Goal: Transaction & Acquisition: Purchase product/service

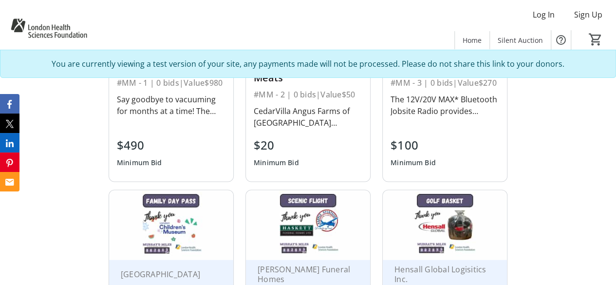
scroll to position [608, 0]
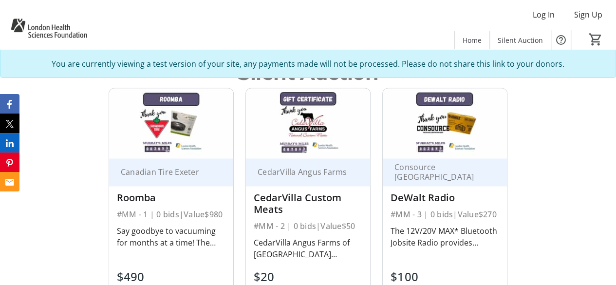
click at [325, 237] on div "CedarVilla Angus Farms of Zurich Ontario offers only the freshest local meat pr…" at bounding box center [308, 248] width 109 height 23
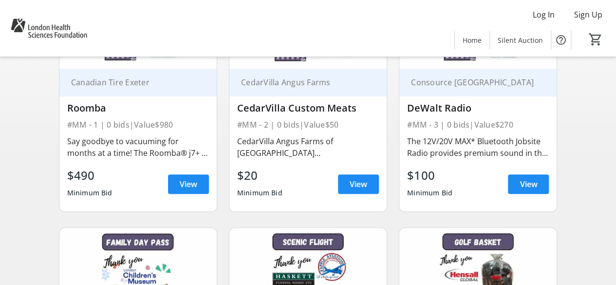
scroll to position [165, 0]
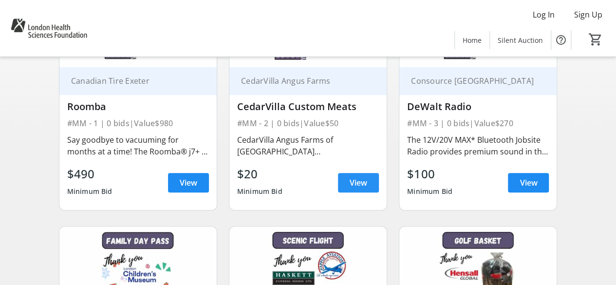
click at [373, 181] on span at bounding box center [358, 182] width 41 height 23
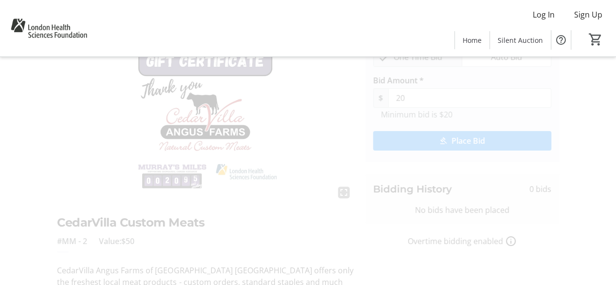
scroll to position [10, 0]
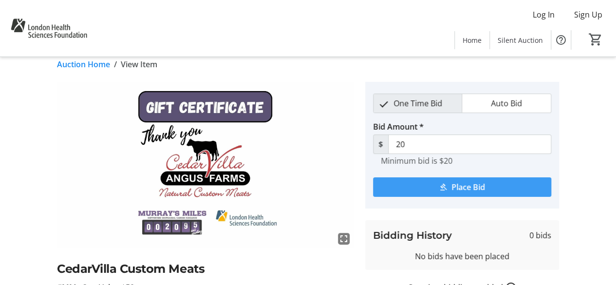
click at [492, 185] on span "submit" at bounding box center [462, 186] width 178 height 23
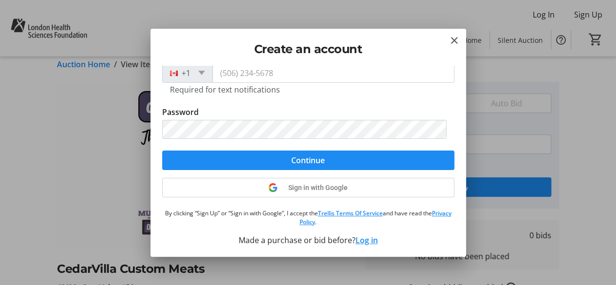
scroll to position [0, 0]
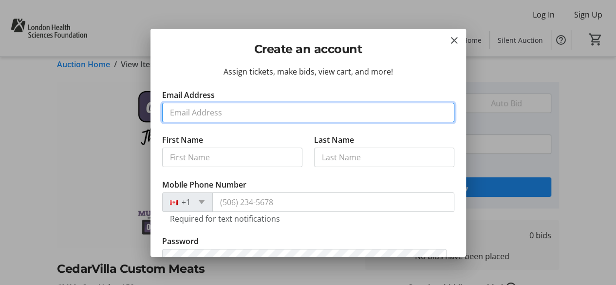
click at [276, 109] on input "Email Address" at bounding box center [308, 112] width 292 height 19
type input "Jordan.Brennan@lhsc.on.ca"
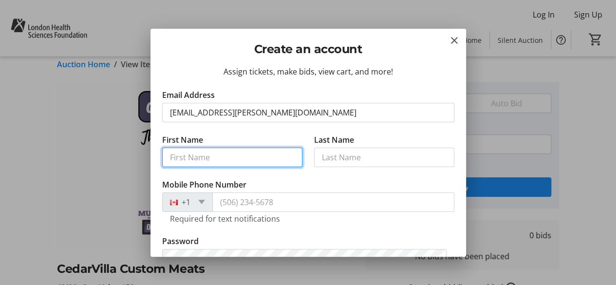
type input "Jordan"
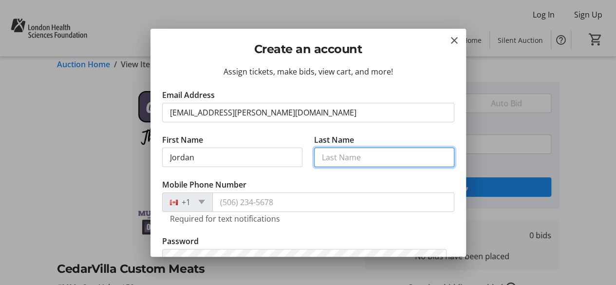
type input "Brennan"
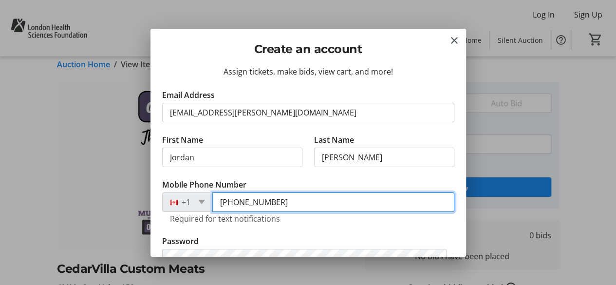
click at [286, 208] on input "(519) 685-8409" at bounding box center [333, 201] width 242 height 19
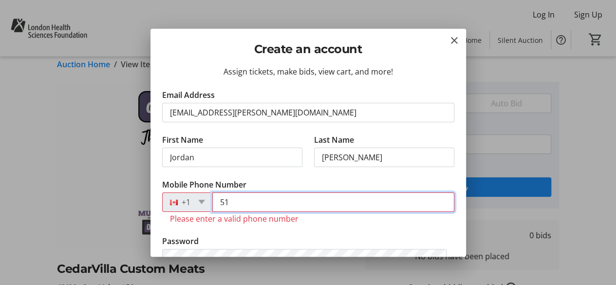
type input "5"
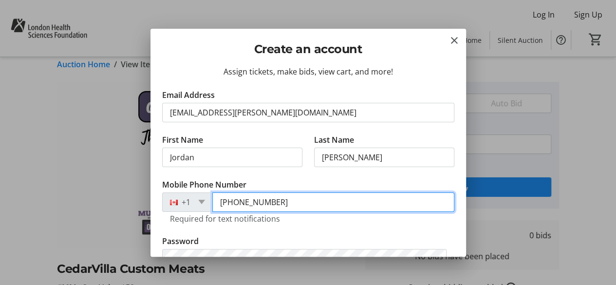
type input "(548) 888-3397"
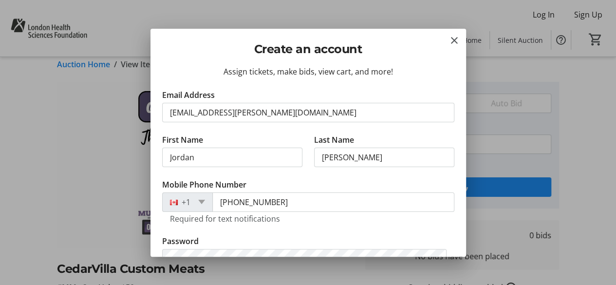
click at [329, 179] on tr-form-field "Mobile Phone Number +1 (548) 888-3397 Required for text notifications" at bounding box center [308, 207] width 292 height 57
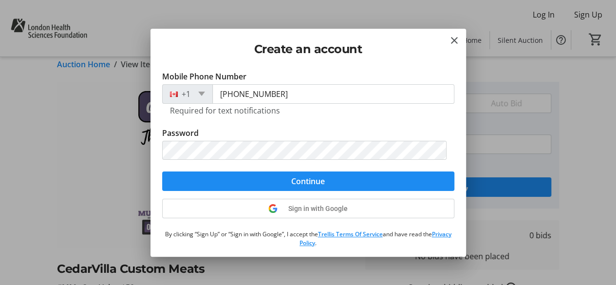
scroll to position [109, 0]
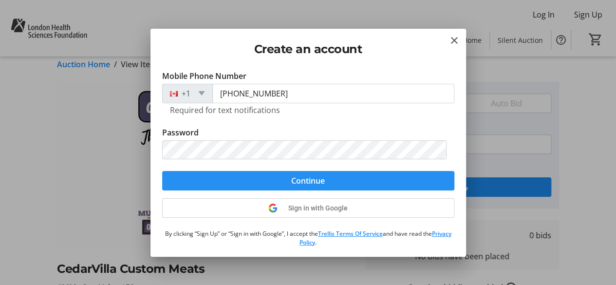
click at [309, 176] on span "Continue" at bounding box center [308, 181] width 34 height 12
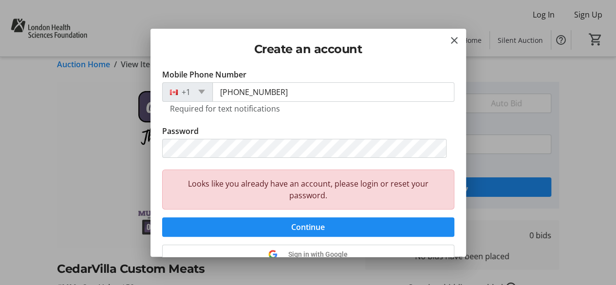
scroll to position [171, 0]
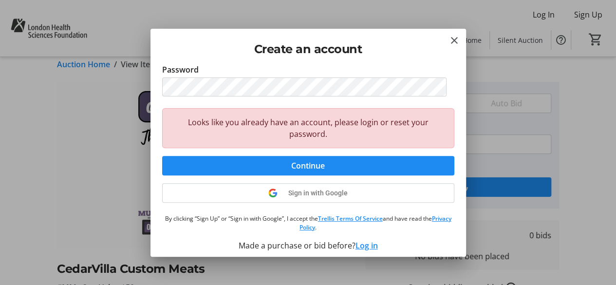
click at [358, 246] on button "Log in" at bounding box center [367, 246] width 22 height 12
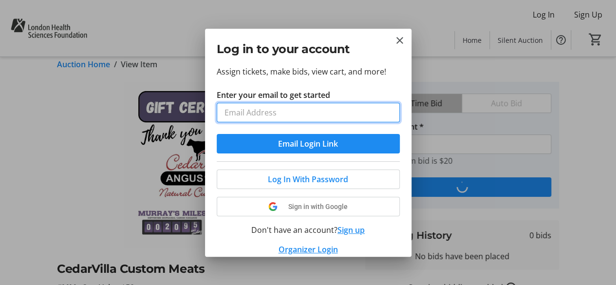
click at [304, 107] on input "Enter your email to get started" at bounding box center [308, 112] width 183 height 19
type input "J"
click at [315, 114] on input "Enter your email to get started" at bounding box center [308, 112] width 183 height 19
type input "Jordan.Brennan@lhsc.on.ca"
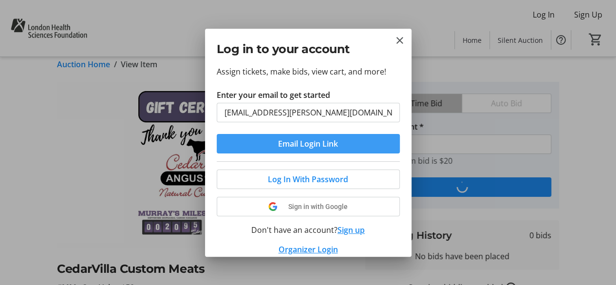
click at [317, 145] on span "Email Login Link" at bounding box center [308, 144] width 60 height 12
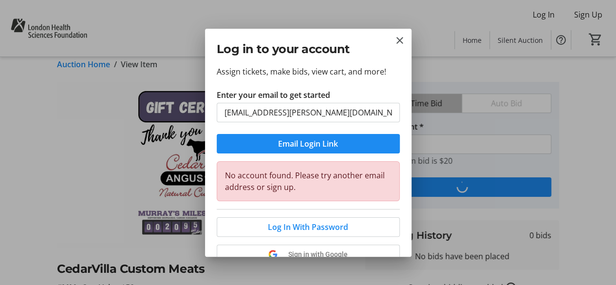
scroll to position [57, 0]
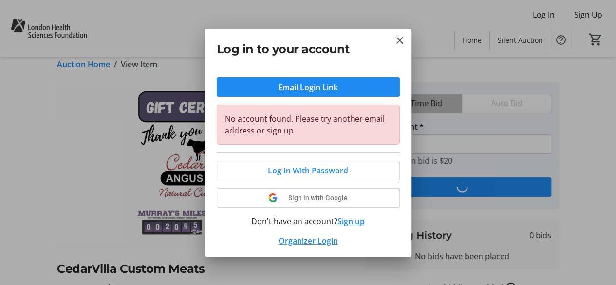
click at [343, 222] on button "Sign up" at bounding box center [351, 221] width 27 height 12
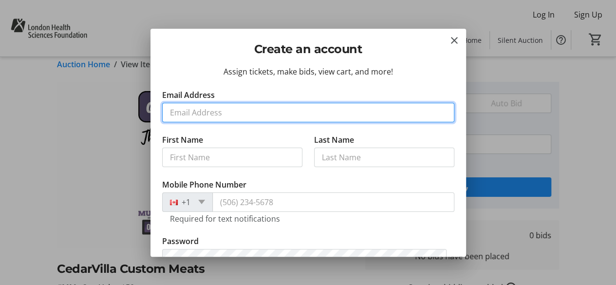
click at [295, 114] on input "Email Address" at bounding box center [308, 112] width 292 height 19
type input "Jordan.Brennan@lhsc.on.ca"
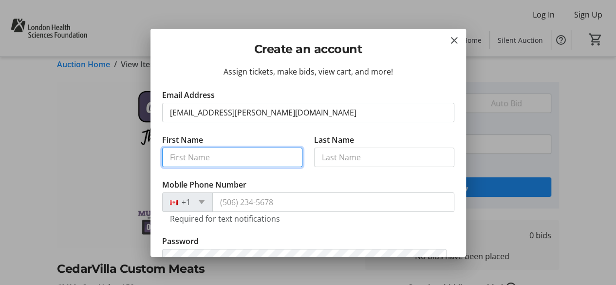
type input "Jordan"
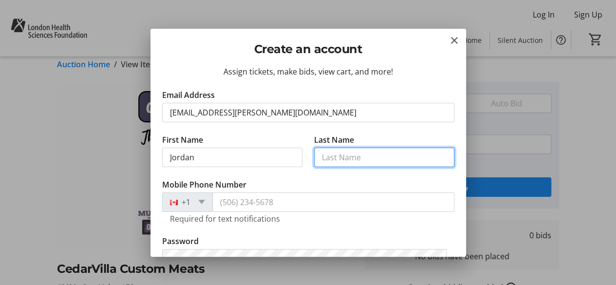
type input "Brennan"
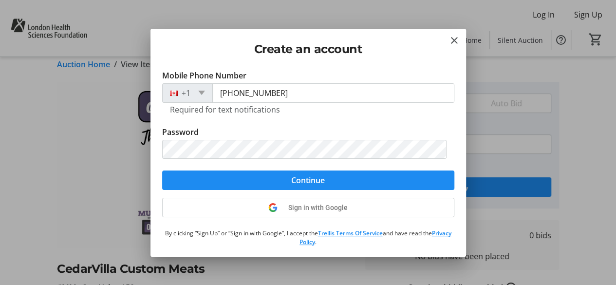
scroll to position [111, 0]
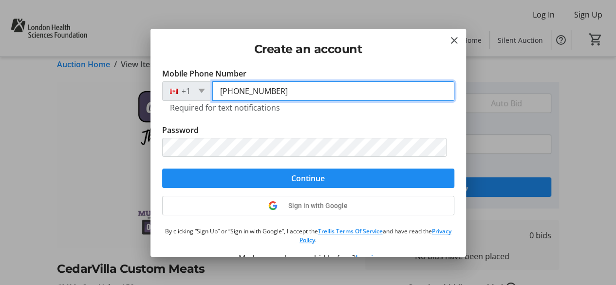
click at [293, 88] on input "(519) 685-8409" at bounding box center [333, 90] width 242 height 19
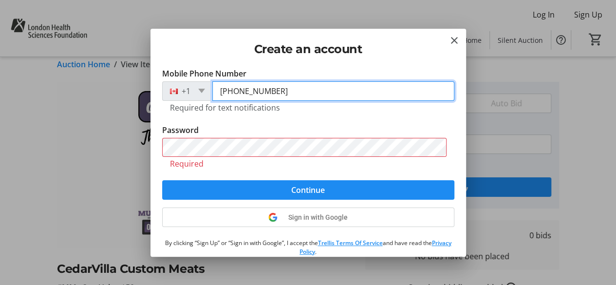
type input "(519) 685-8812"
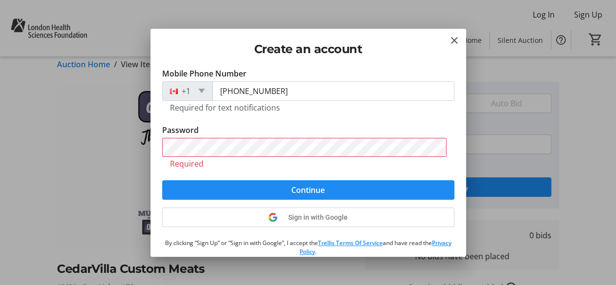
click at [303, 125] on tr-form-field "Password Required" at bounding box center [308, 152] width 292 height 56
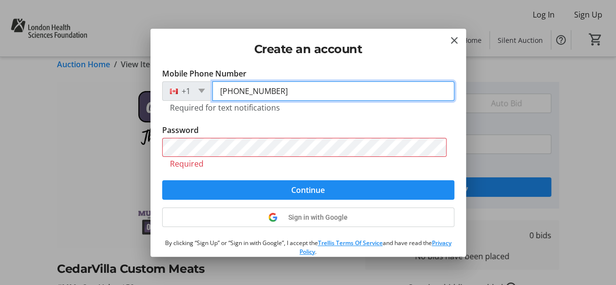
click at [291, 89] on input "(519) 685-8812" at bounding box center [333, 90] width 242 height 19
type input "(548) 888-3397"
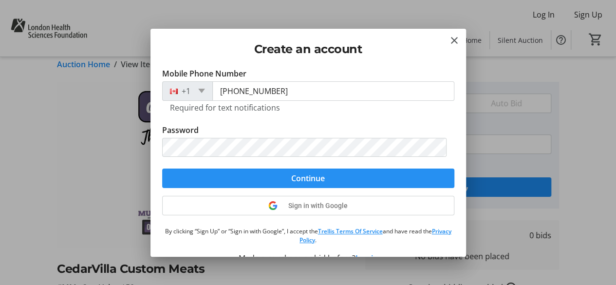
click at [285, 182] on span "submit" at bounding box center [308, 178] width 292 height 23
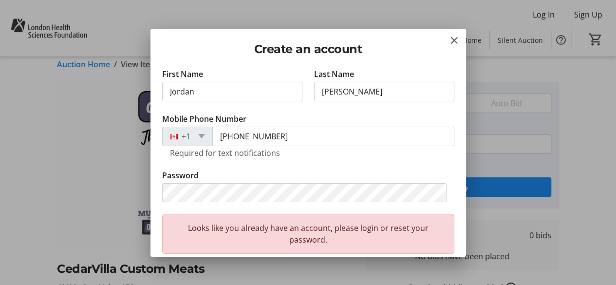
scroll to position [65, 0]
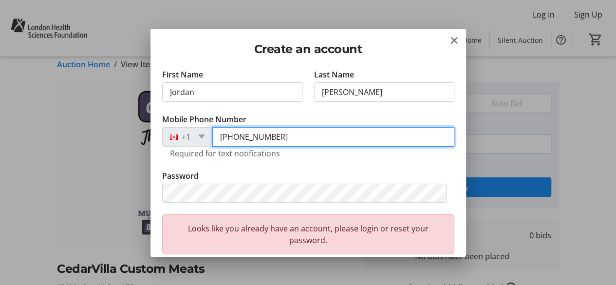
click at [306, 137] on input "(548) 888-3397" at bounding box center [333, 136] width 242 height 19
type input "(519) 685-8812"
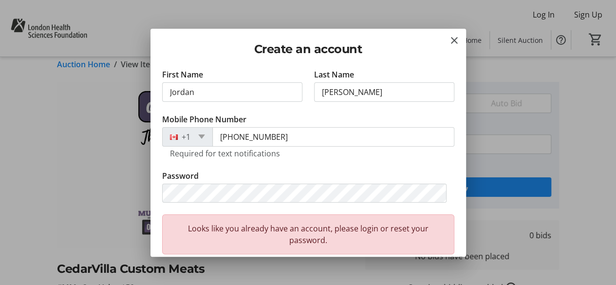
click at [307, 167] on tr-form-field "Mobile Phone Number +1 (519) 685-8812 Required for text notifications" at bounding box center [308, 142] width 292 height 57
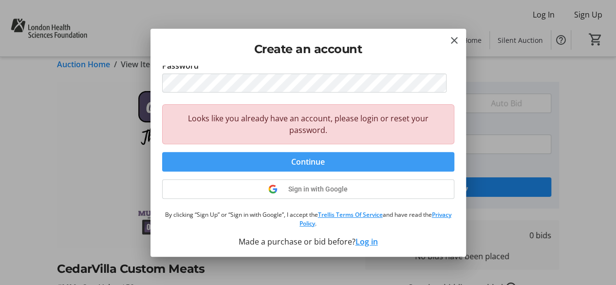
click at [326, 165] on span "submit" at bounding box center [308, 161] width 292 height 23
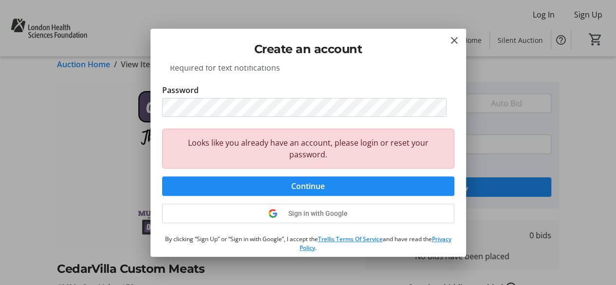
scroll to position [176, 0]
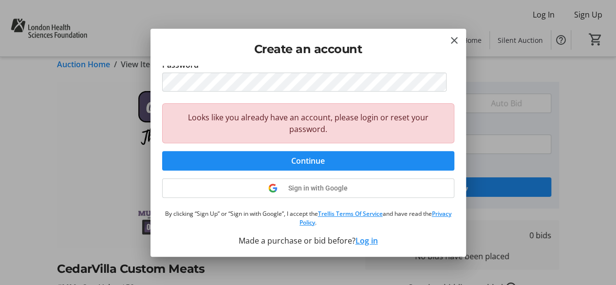
click at [369, 236] on button "Log in" at bounding box center [367, 241] width 22 height 12
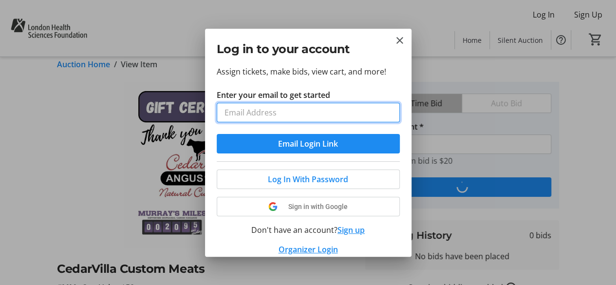
click at [320, 113] on input "Enter your email to get started" at bounding box center [308, 112] width 183 height 19
type input "Jordan.Brennan@lhsc.on.ca"
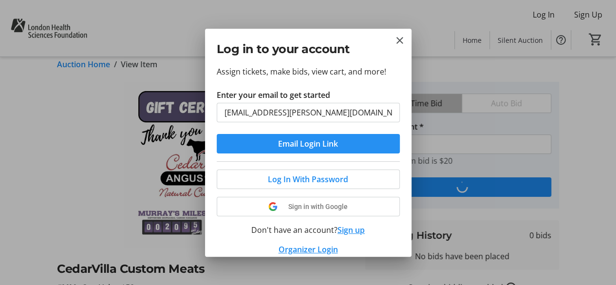
click at [317, 144] on span "Email Login Link" at bounding box center [308, 144] width 60 height 12
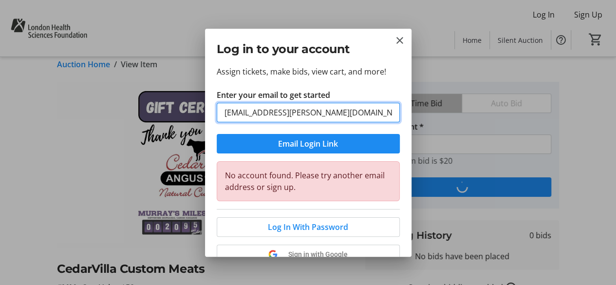
click at [329, 110] on input "Jordan.Brennan@lhsc.on.ca" at bounding box center [308, 112] width 183 height 19
type input "jordan.a.brennan@gmail.com"
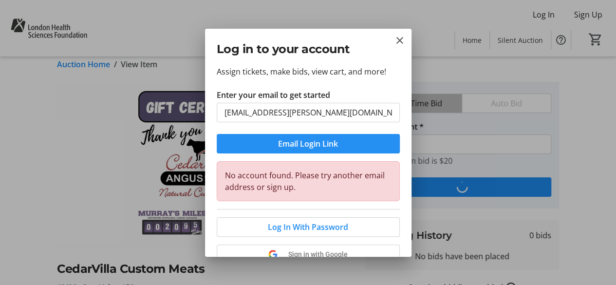
click at [326, 142] on span "Email Login Link" at bounding box center [308, 144] width 60 height 12
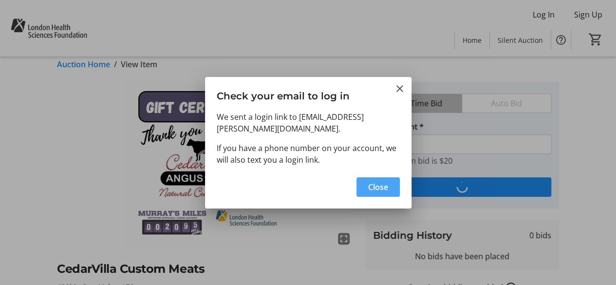
click at [387, 186] on span "Close" at bounding box center [378, 187] width 20 height 12
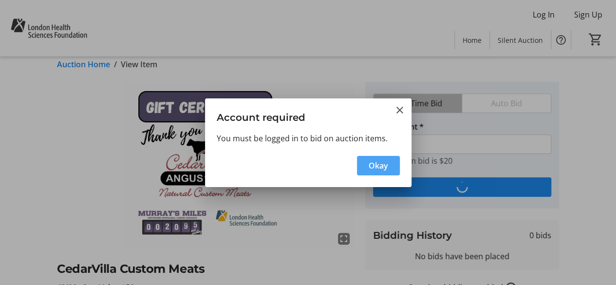
click at [382, 162] on span "Okay" at bounding box center [378, 166] width 19 height 12
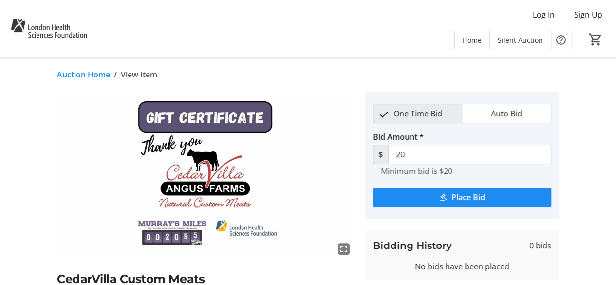
scroll to position [10, 0]
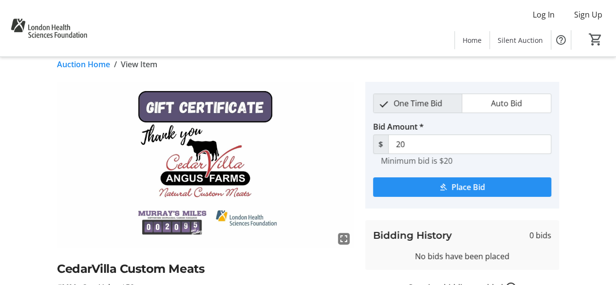
click at [446, 188] on mat-icon "submit" at bounding box center [443, 187] width 9 height 9
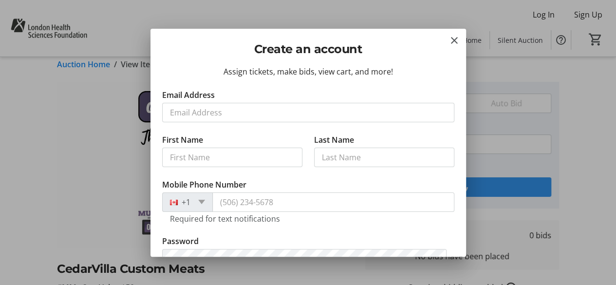
scroll to position [0, 0]
click at [455, 42] on mat-icon "Close" at bounding box center [455, 41] width 12 height 12
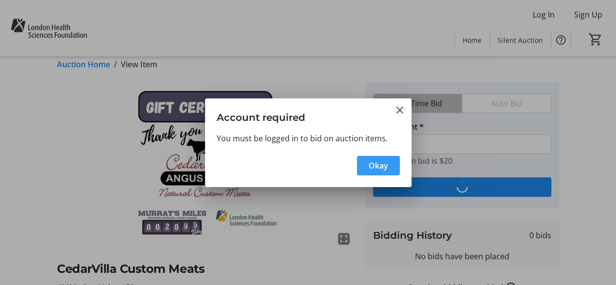
click at [399, 108] on mat-icon "Close" at bounding box center [400, 110] width 12 height 12
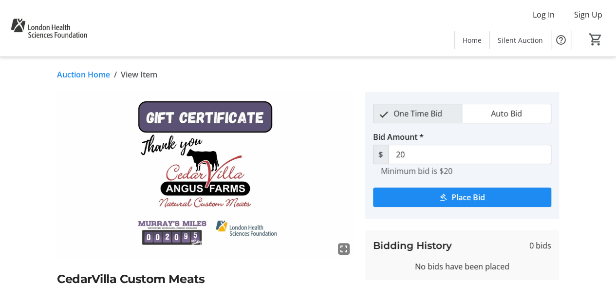
scroll to position [10, 0]
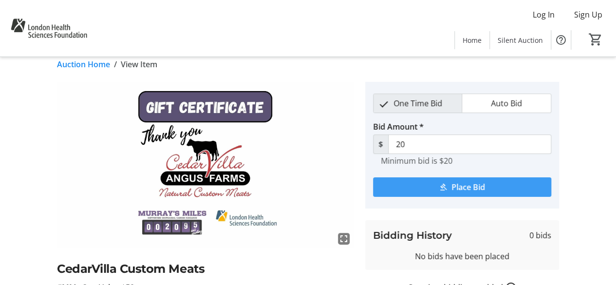
click at [457, 186] on span "Place Bid" at bounding box center [469, 187] width 34 height 12
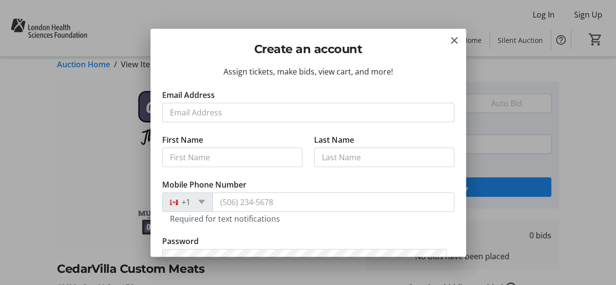
click at [271, 113] on input "Email Address" at bounding box center [308, 112] width 292 height 19
type input "jordan.a.brennan@gmail.com"
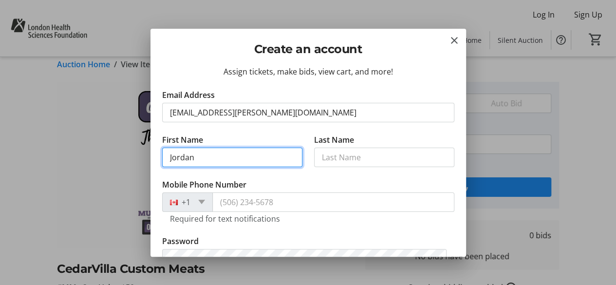
type input "Jordan"
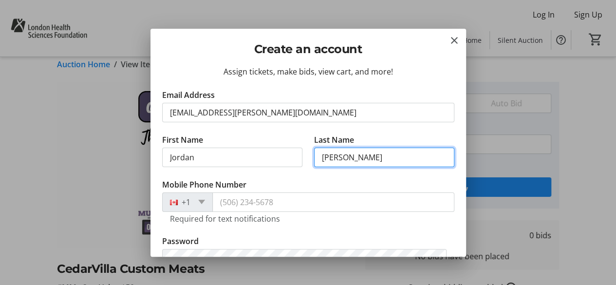
type input "Brennan"
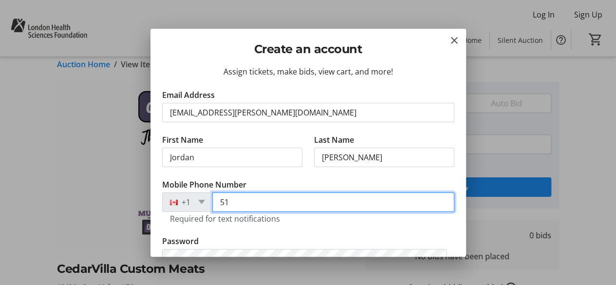
type input "5"
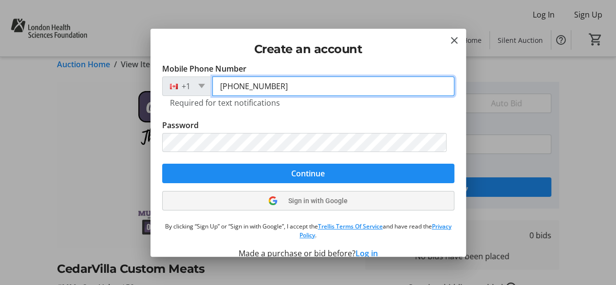
scroll to position [129, 0]
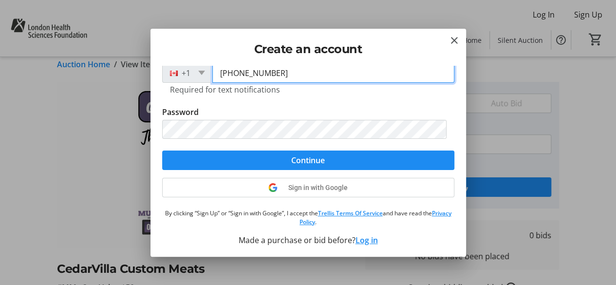
type input "(548) 888-3397"
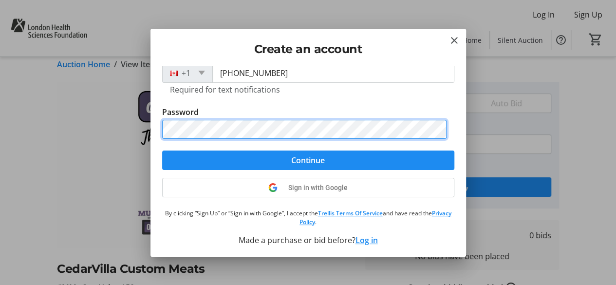
click at [162, 151] on button "Continue" at bounding box center [308, 160] width 292 height 19
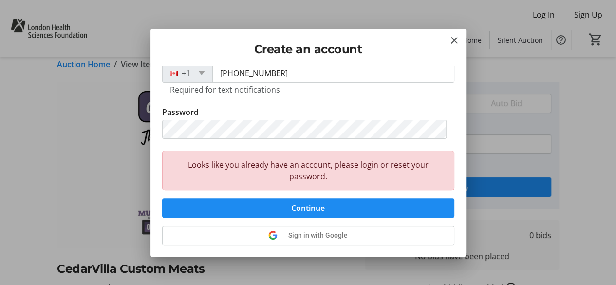
scroll to position [176, 0]
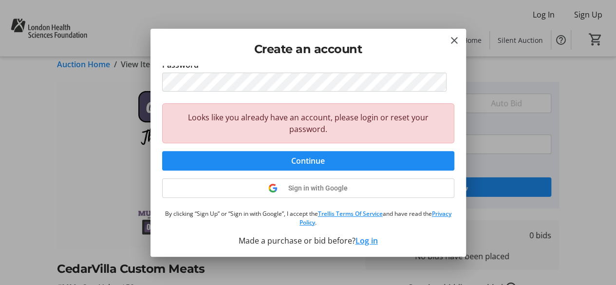
click at [366, 240] on button "Log in" at bounding box center [367, 241] width 22 height 12
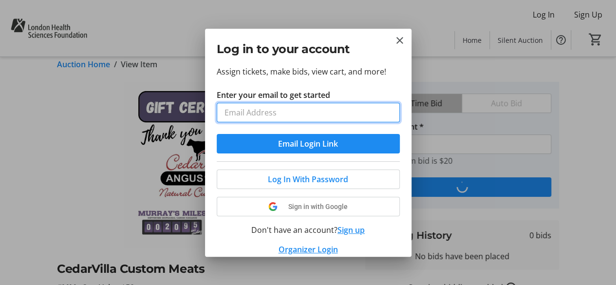
click at [298, 109] on input "Enter your email to get started" at bounding box center [308, 112] width 183 height 19
type input "jordan.a.brennan"
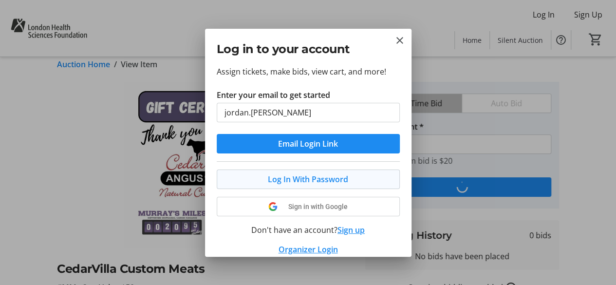
click at [298, 174] on div "Log In With Password Sign in with Google Don't have an account? Sign up Organiz…" at bounding box center [308, 208] width 183 height 94
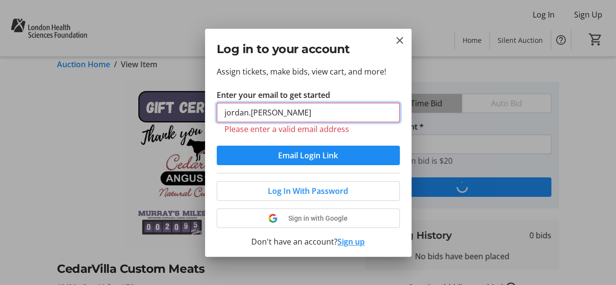
click at [312, 111] on input "jordan.a.brennan" at bounding box center [308, 112] width 183 height 19
drag, startPoint x: 312, startPoint y: 111, endPoint x: 182, endPoint y: 98, distance: 130.7
click at [182, 98] on div "Log in to your account Assign tickets, make bids, view cart, and more! Enter yo…" at bounding box center [308, 142] width 616 height 285
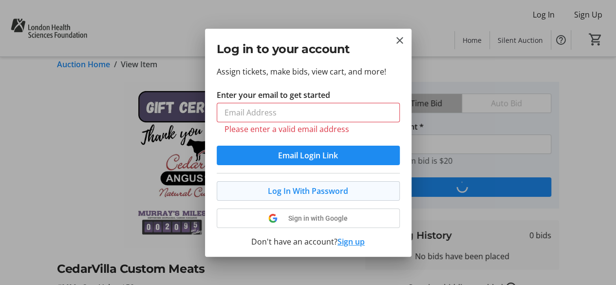
click at [302, 191] on span "Log In With Password" at bounding box center [308, 191] width 80 height 12
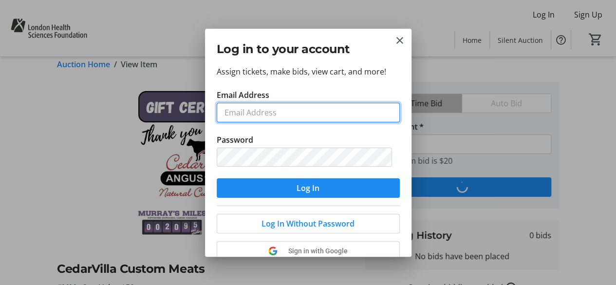
click at [298, 112] on input "Email Address" at bounding box center [308, 112] width 183 height 19
type input "jordan.a.brennan@gmail.com"
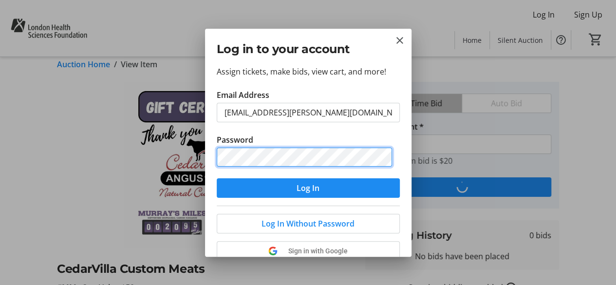
click at [217, 178] on button "Log In" at bounding box center [308, 187] width 183 height 19
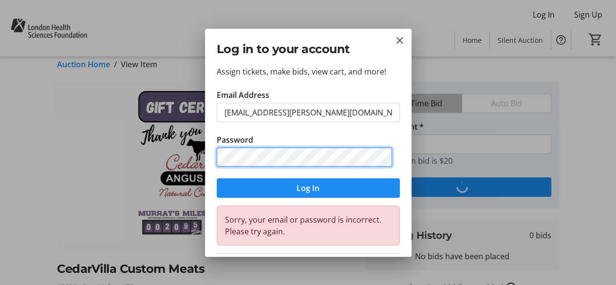
click at [217, 178] on button "Log In" at bounding box center [308, 187] width 183 height 19
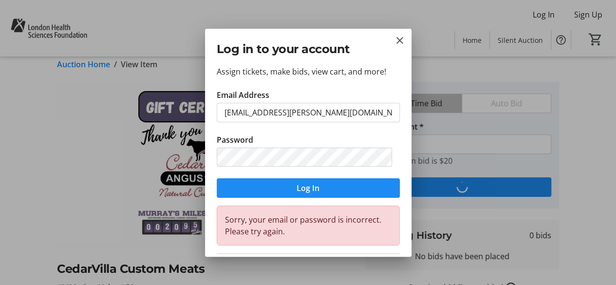
scroll to position [49, 0]
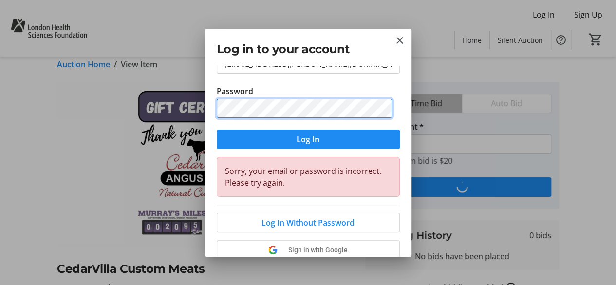
click at [217, 130] on button "Log In" at bounding box center [308, 139] width 183 height 19
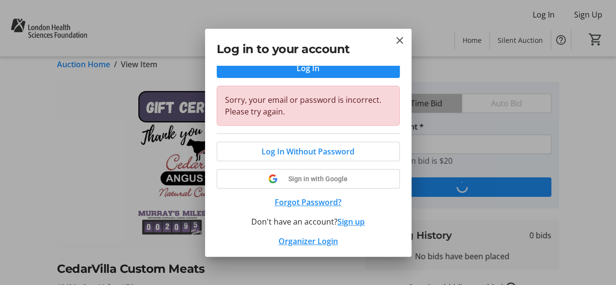
scroll to position [120, 0]
click at [312, 197] on button "Forgot Password?" at bounding box center [308, 202] width 183 height 12
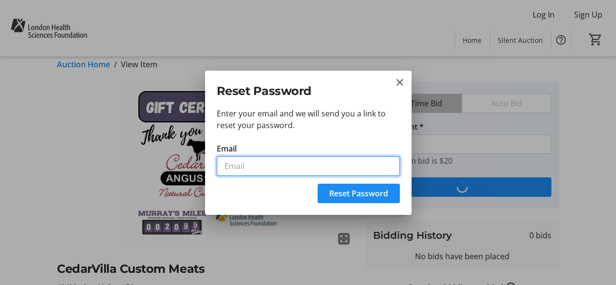
click at [266, 169] on input "Email" at bounding box center [308, 165] width 183 height 19
type input "jordan.a.brennan@gmail.com"
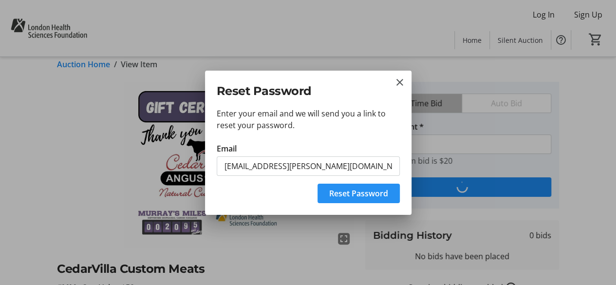
click at [342, 197] on span "Reset Password" at bounding box center [358, 194] width 59 height 12
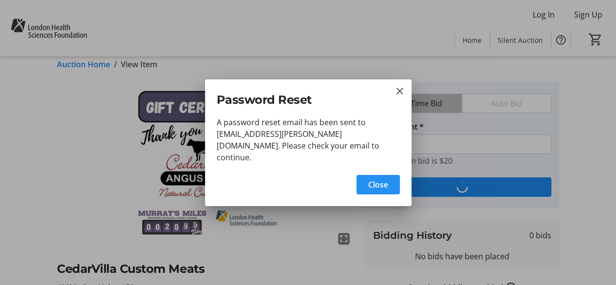
click at [376, 180] on span "Close" at bounding box center [378, 185] width 20 height 12
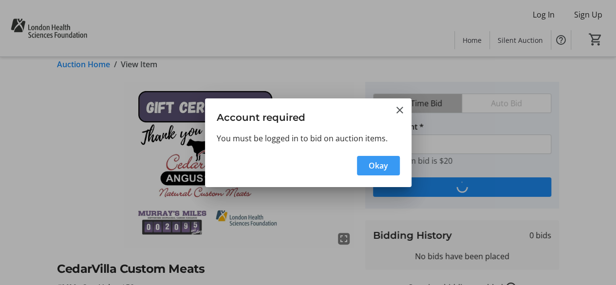
click at [383, 163] on span "Okay" at bounding box center [378, 166] width 19 height 12
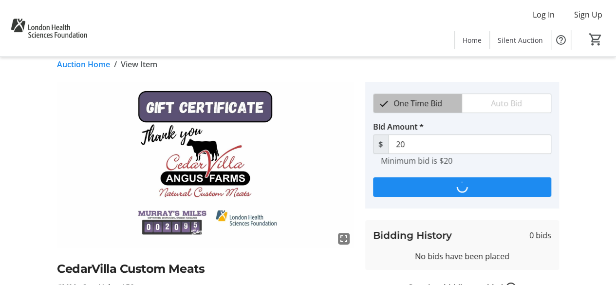
scroll to position [10, 0]
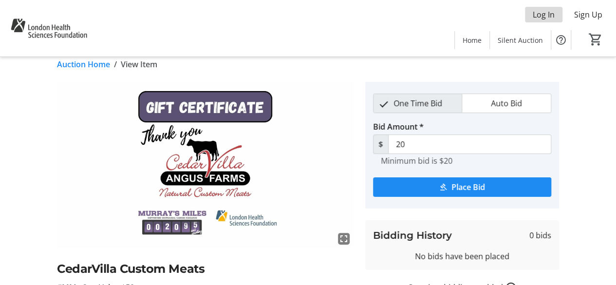
click at [542, 18] on span "Log In" at bounding box center [544, 15] width 22 height 12
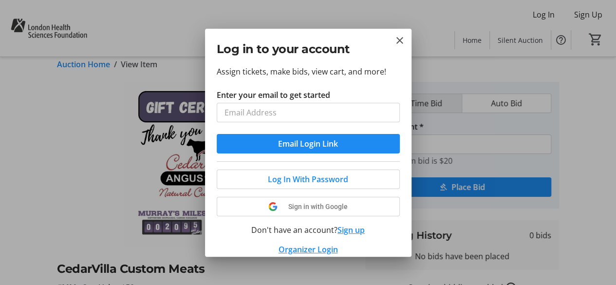
click at [350, 114] on input "Enter your email to get started" at bounding box center [308, 112] width 183 height 19
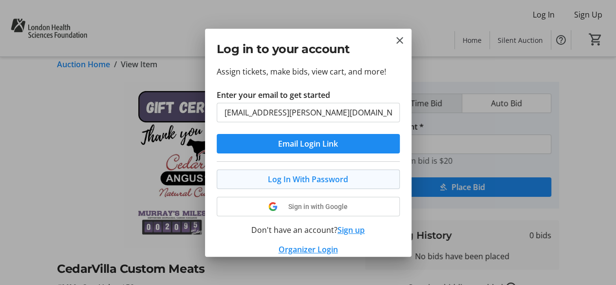
type input "jordan.a.brennan@gmail.com"
click at [336, 177] on span "Log In With Password" at bounding box center [308, 179] width 80 height 12
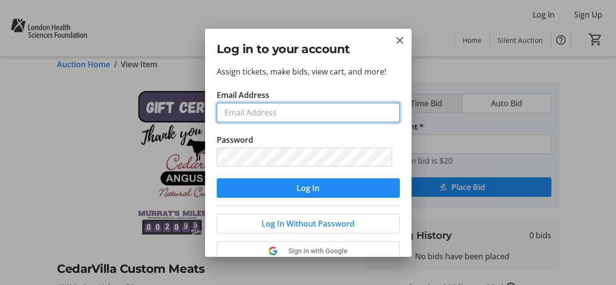
click at [313, 104] on input "Email Address" at bounding box center [308, 112] width 183 height 19
type input "jordan.a.brennan@gmail.com"
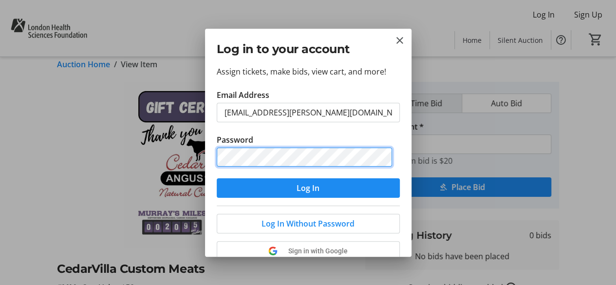
click at [217, 178] on button "Log In" at bounding box center [308, 187] width 183 height 19
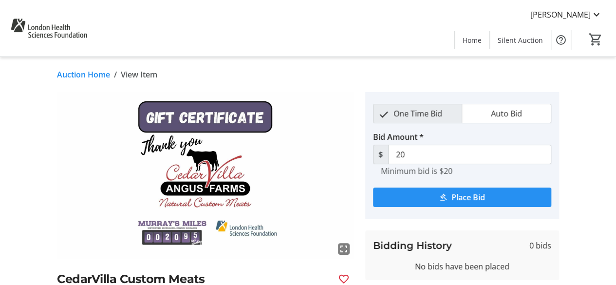
click at [469, 191] on span "Place Bid" at bounding box center [469, 197] width 34 height 12
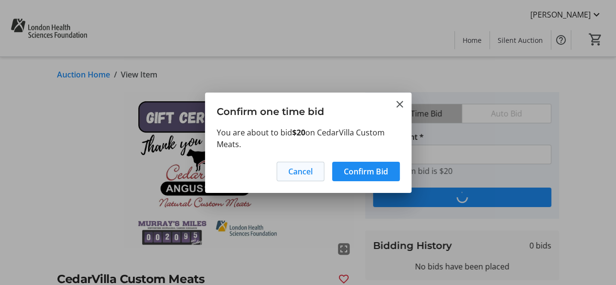
click at [296, 173] on span "Cancel" at bounding box center [300, 172] width 24 height 12
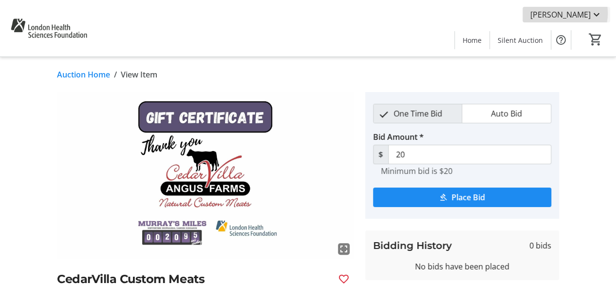
click at [566, 13] on span "Jordan Brennan" at bounding box center [561, 15] width 60 height 12
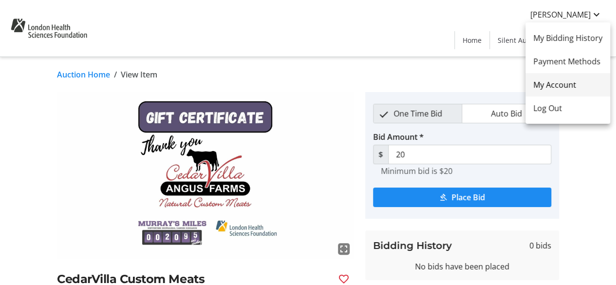
click at [572, 82] on span "My Account" at bounding box center [567, 85] width 69 height 12
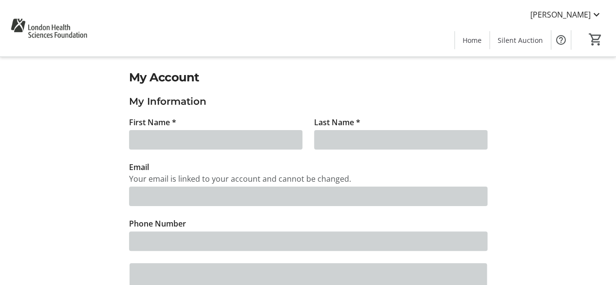
type input "Jordan"
type input "Brennan"
type input "jordan.a.brennan@gmail.com"
type input "(548) 888-3397"
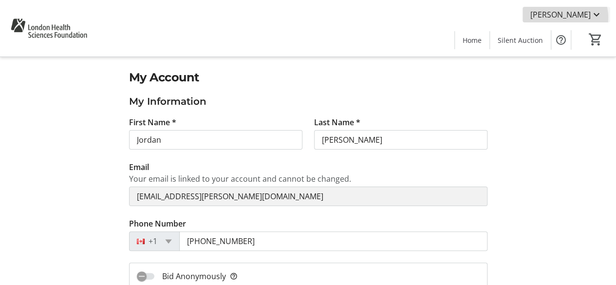
click at [565, 18] on span "Jordan Brennan" at bounding box center [561, 15] width 60 height 12
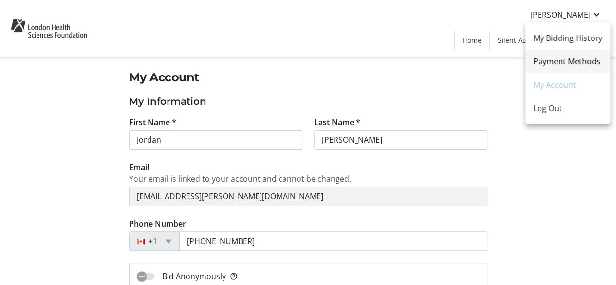
click at [566, 66] on span "Payment Methods" at bounding box center [567, 62] width 69 height 12
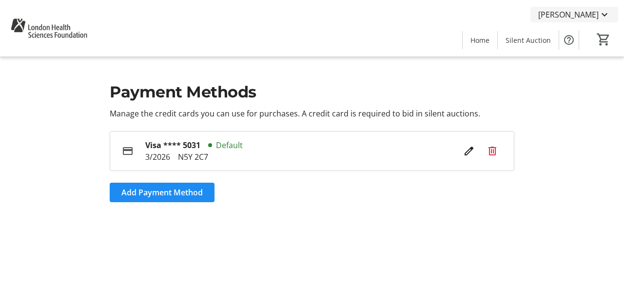
click at [601, 16] on mat-icon at bounding box center [604, 15] width 12 height 12
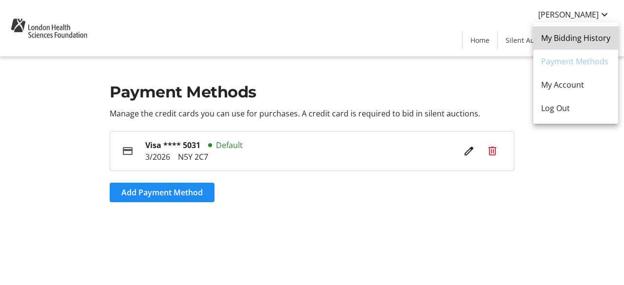
click at [581, 39] on span "My Bidding History" at bounding box center [575, 38] width 69 height 12
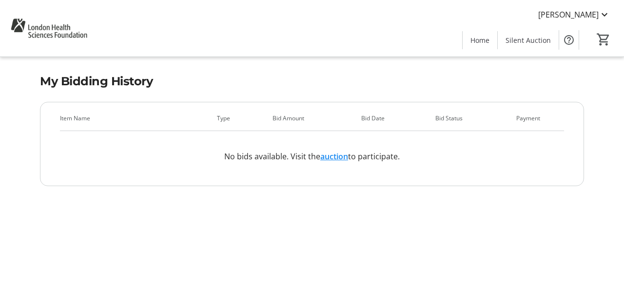
click at [335, 156] on link "auction" at bounding box center [334, 156] width 28 height 11
click at [332, 158] on link "auction" at bounding box center [334, 156] width 28 height 11
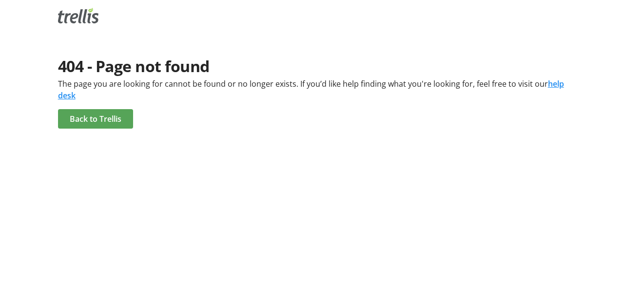
click at [91, 118] on span "Back to Trellis" at bounding box center [96, 119] width 52 height 12
